Goal: Transaction & Acquisition: Purchase product/service

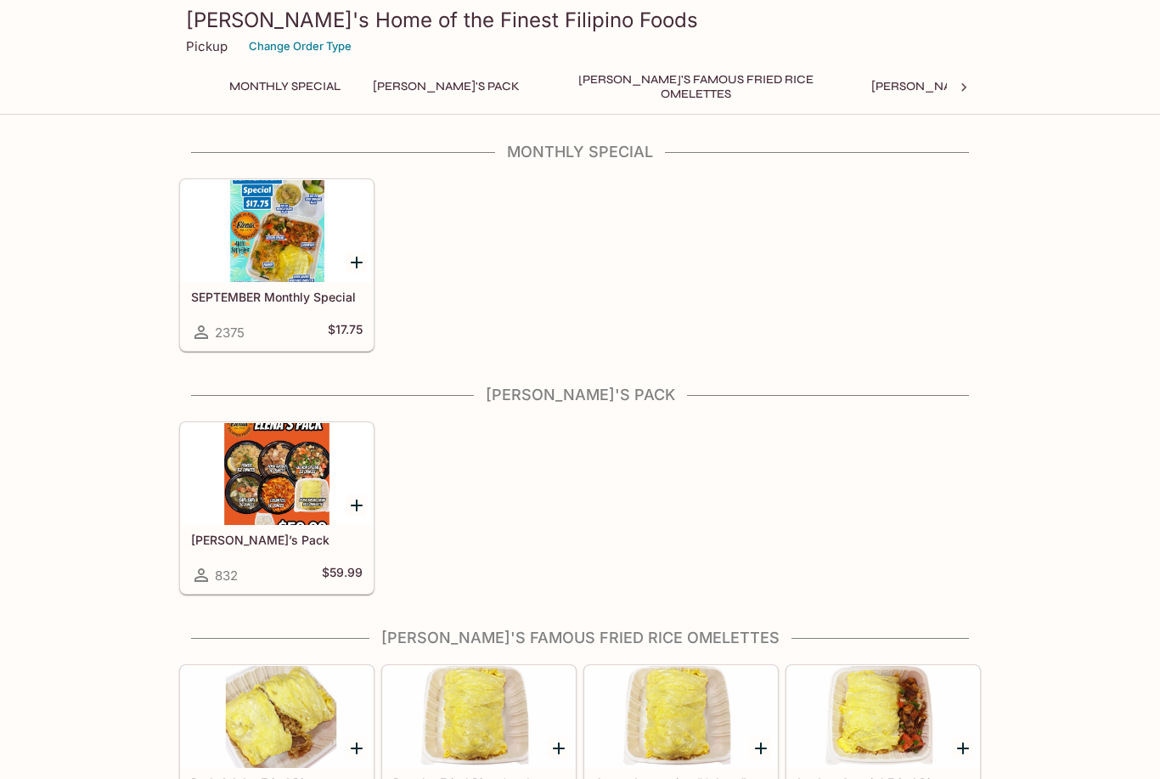
click at [269, 230] on div at bounding box center [277, 231] width 192 height 102
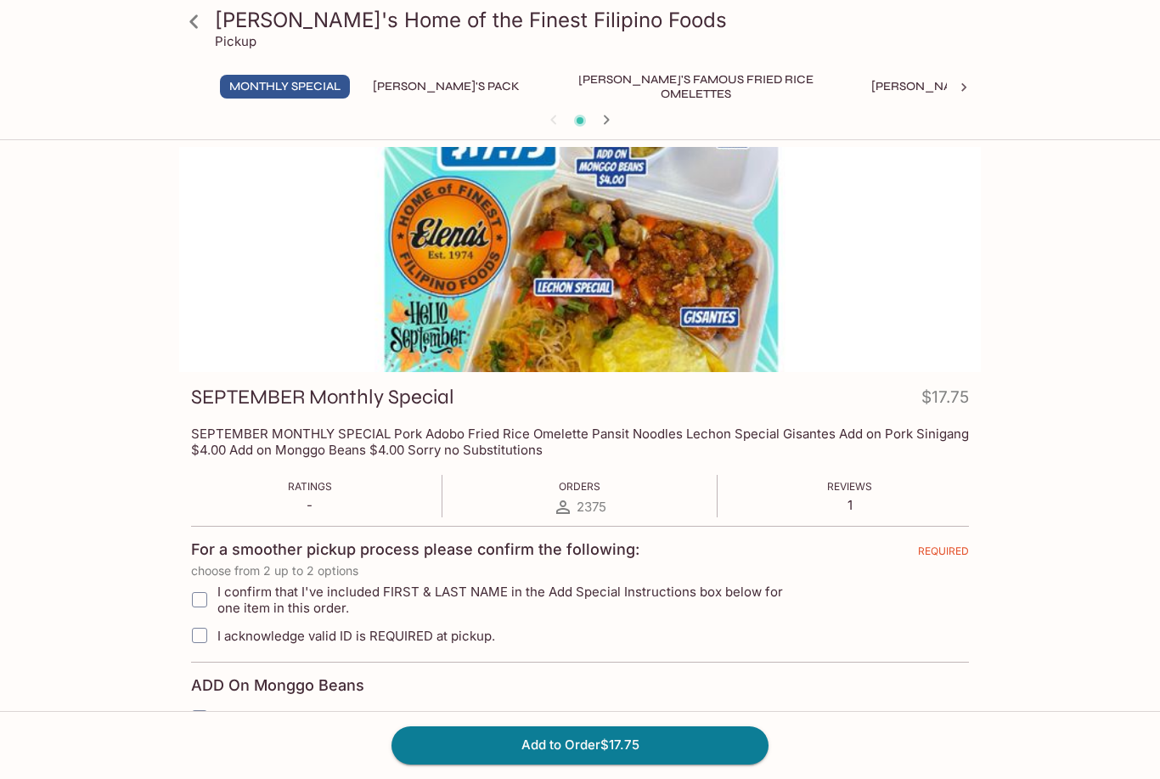
click at [696, 293] on div at bounding box center [580, 259] width 802 height 225
click at [679, 284] on div at bounding box center [580, 259] width 802 height 225
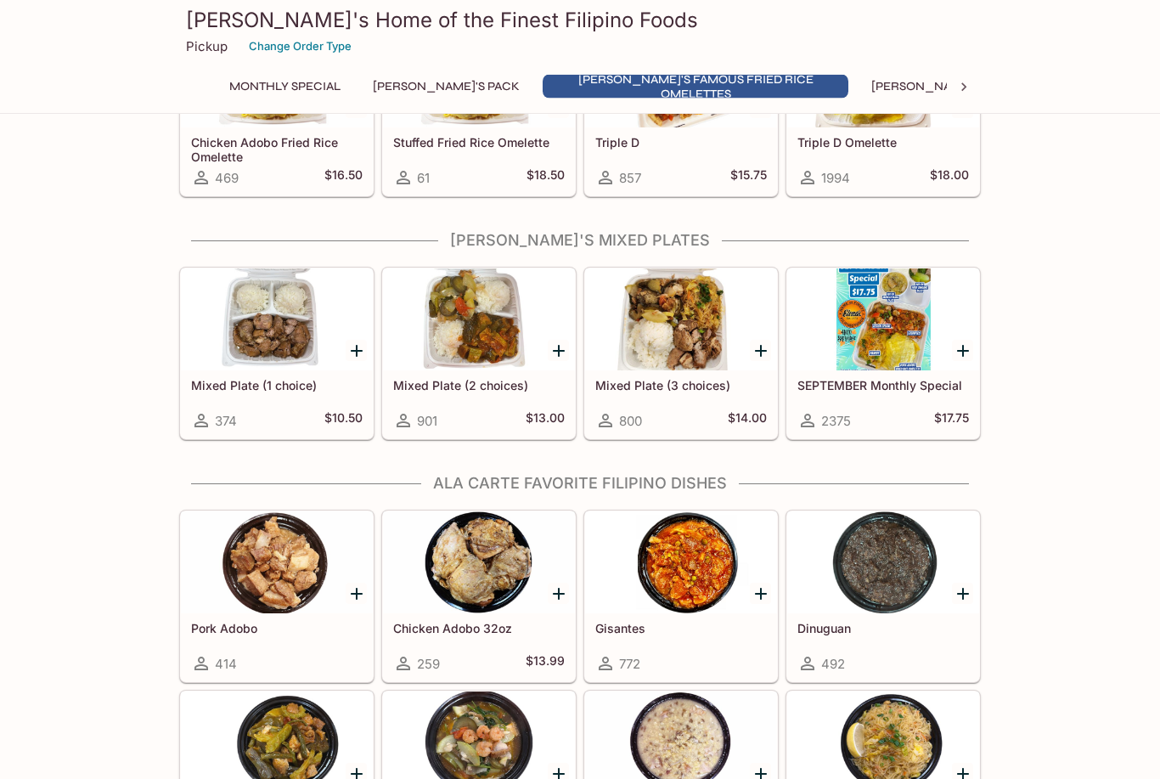
scroll to position [821, 0]
click at [257, 350] on div at bounding box center [277, 319] width 192 height 102
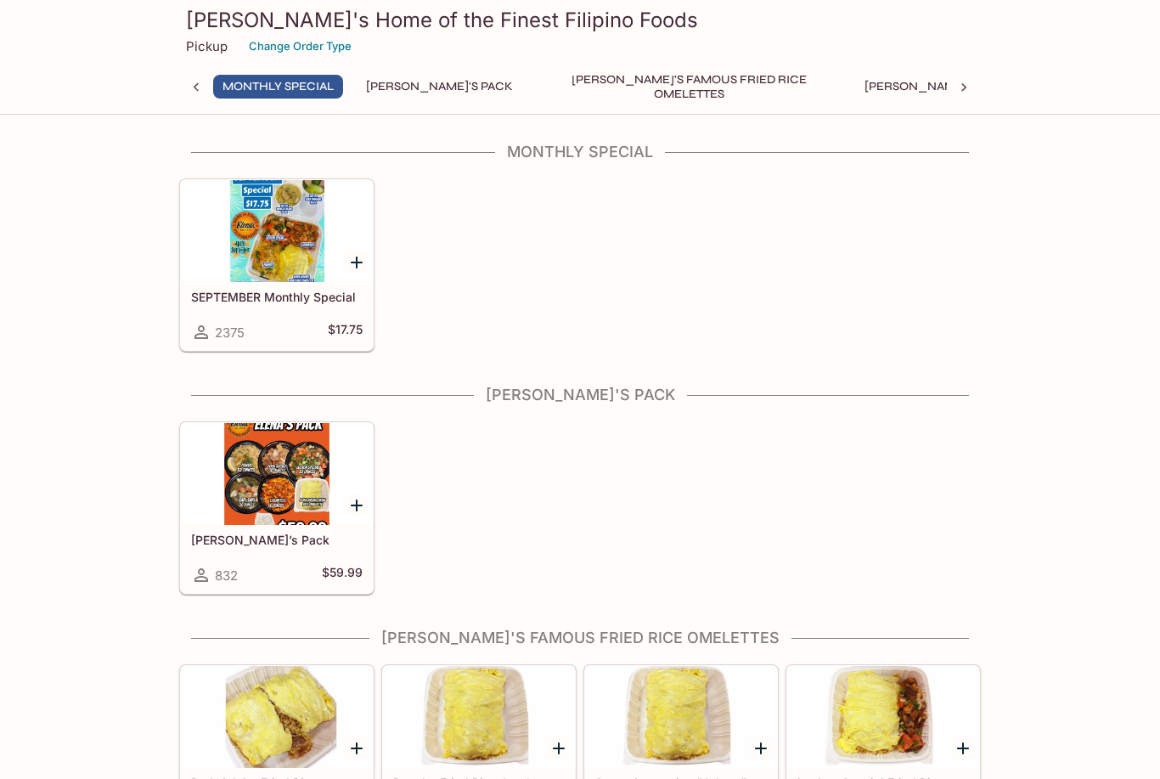
click at [632, 80] on button "[PERSON_NAME]'s Famous Fried Rice Omelettes" at bounding box center [689, 87] width 306 height 24
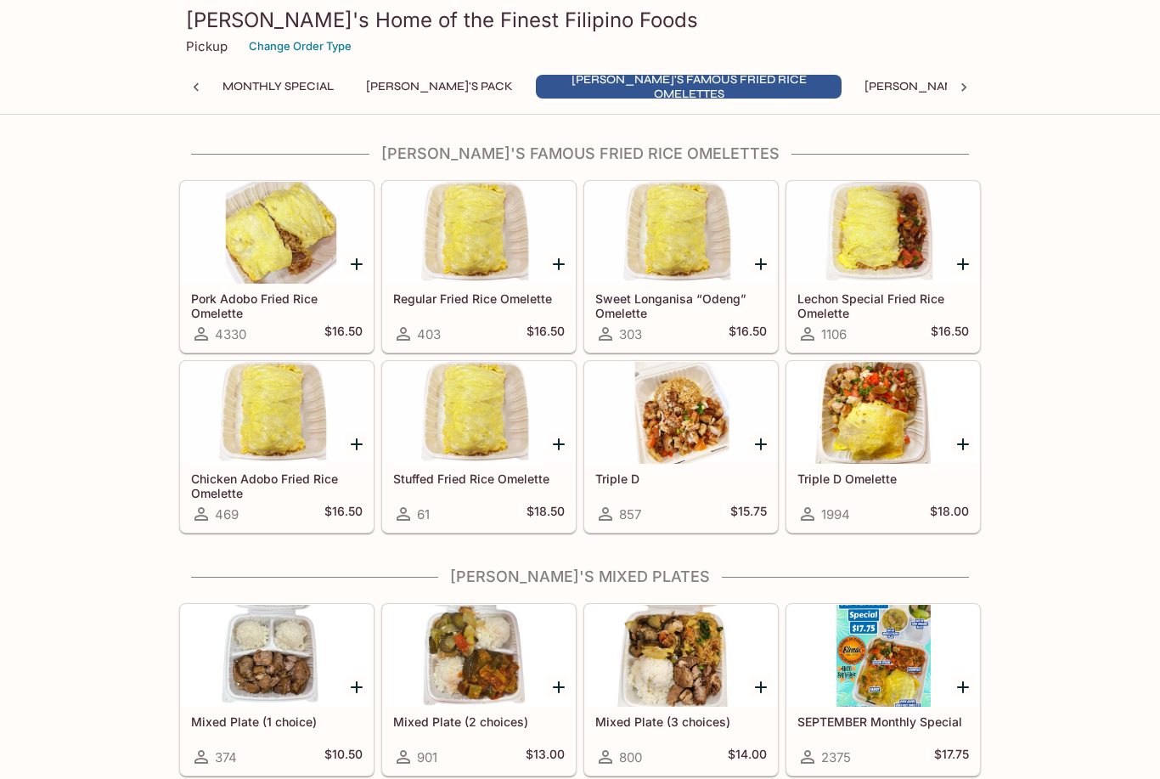
click at [883, 431] on div at bounding box center [884, 413] width 192 height 102
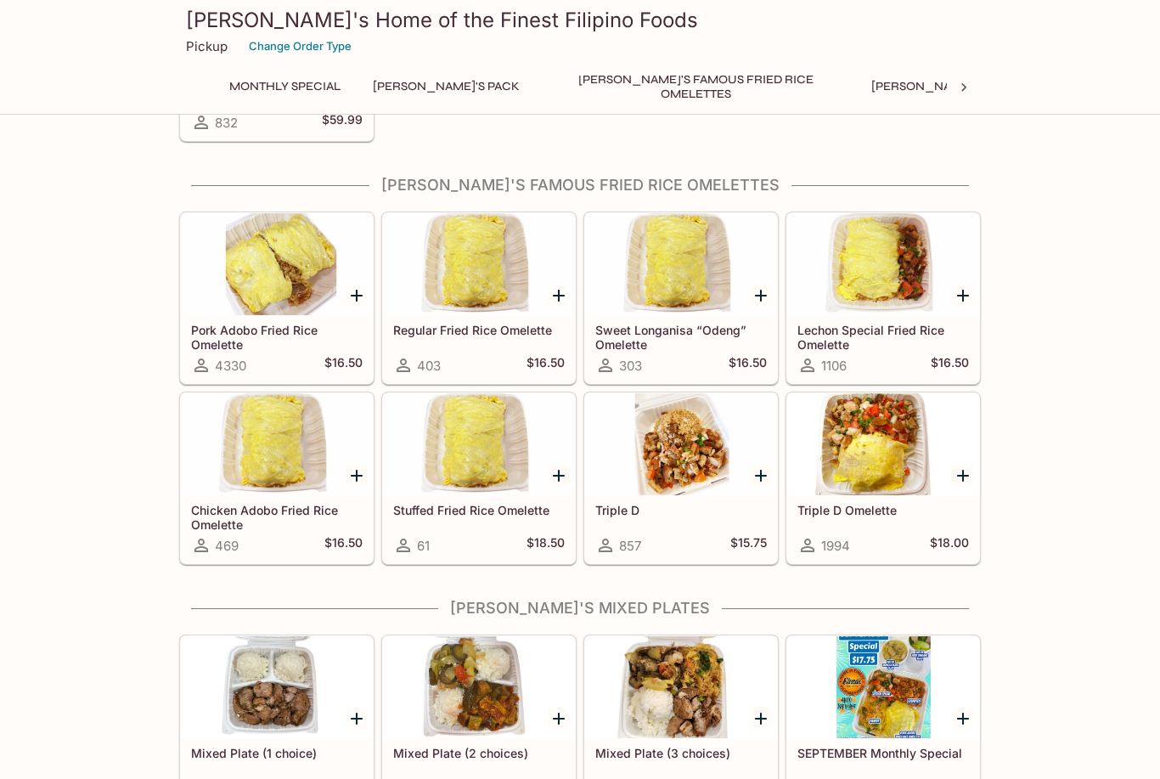
click at [907, 262] on div at bounding box center [884, 264] width 192 height 102
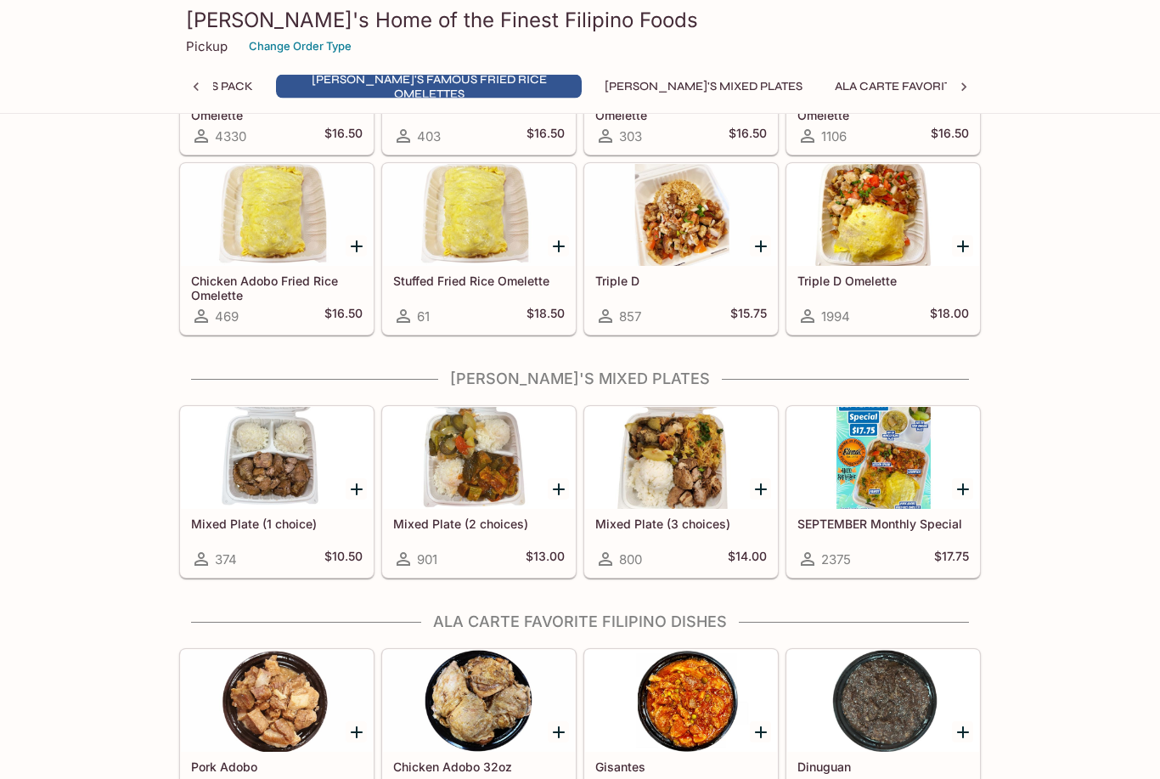
scroll to position [663, 0]
